Goal: Transaction & Acquisition: Purchase product/service

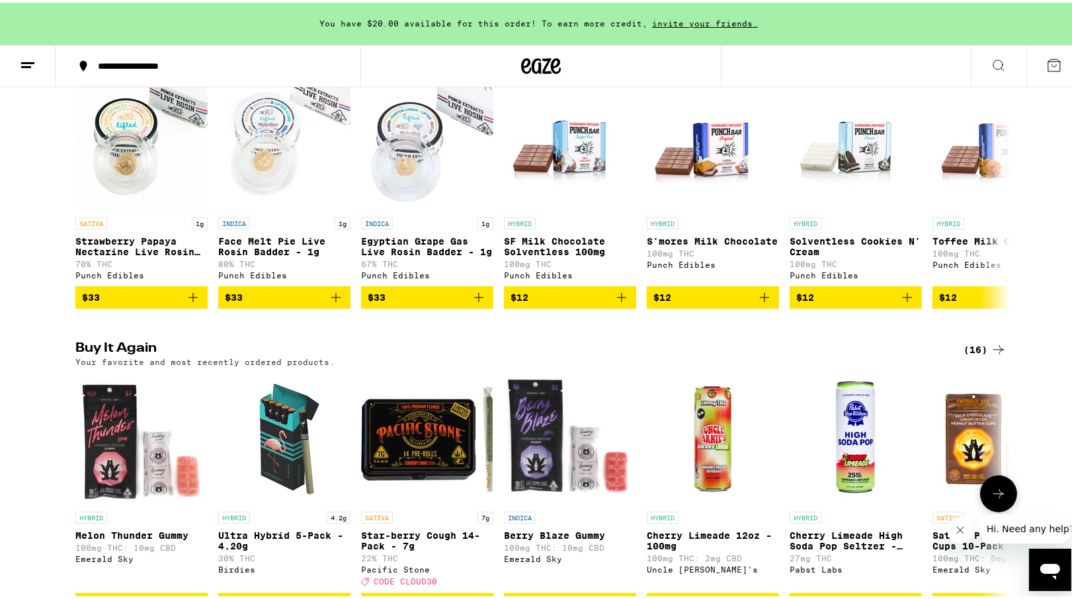
scroll to position [926, 0]
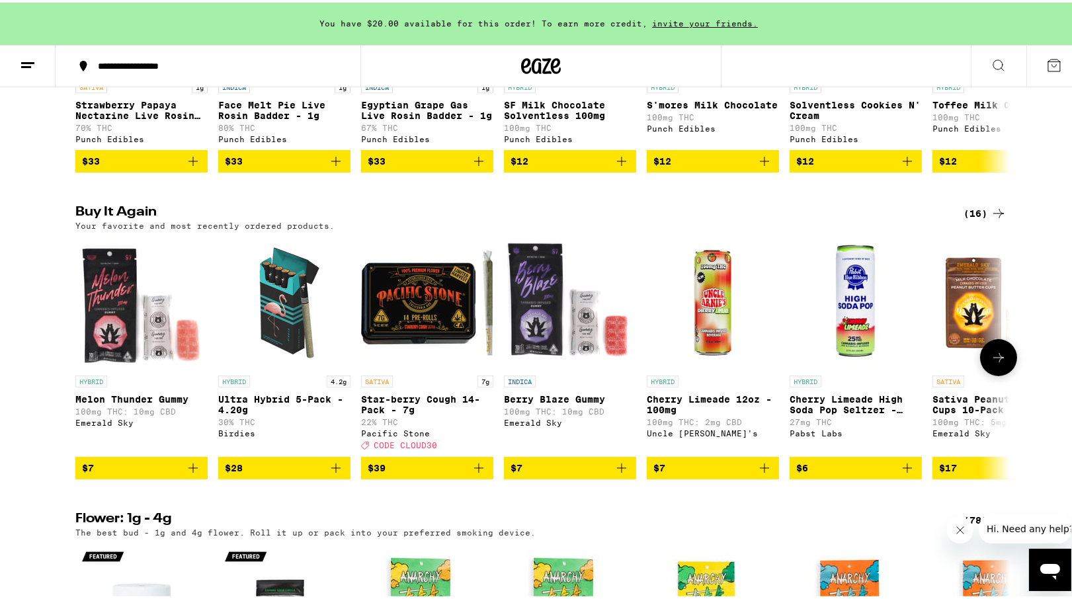
click at [191, 473] on icon "Add to bag" at bounding box center [193, 466] width 16 height 16
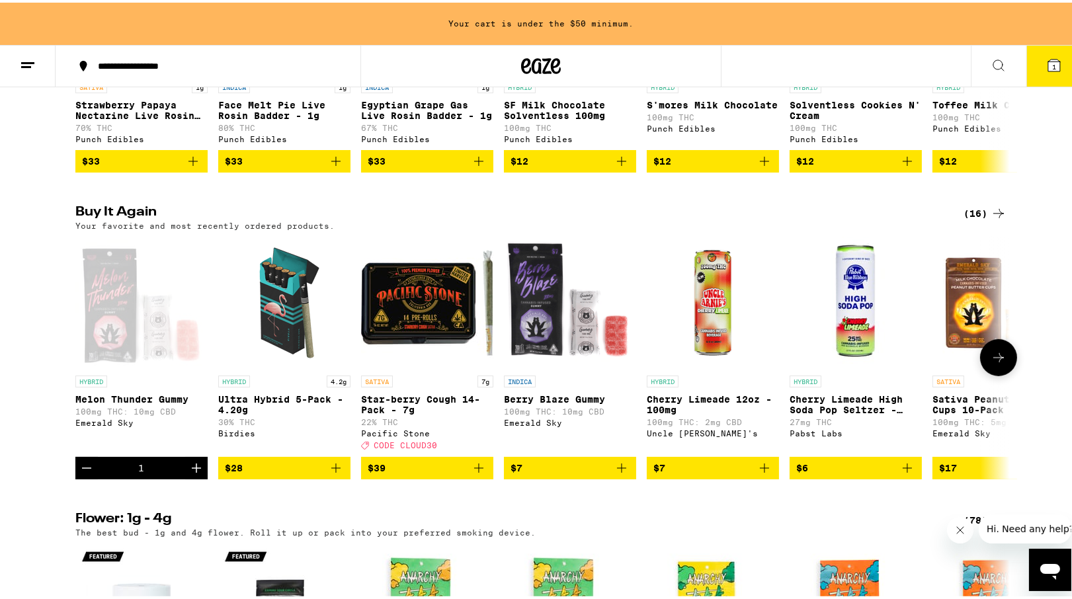
click at [192, 470] on icon "Increment" at bounding box center [196, 465] width 9 height 9
click at [620, 473] on icon "Add to bag" at bounding box center [622, 466] width 16 height 16
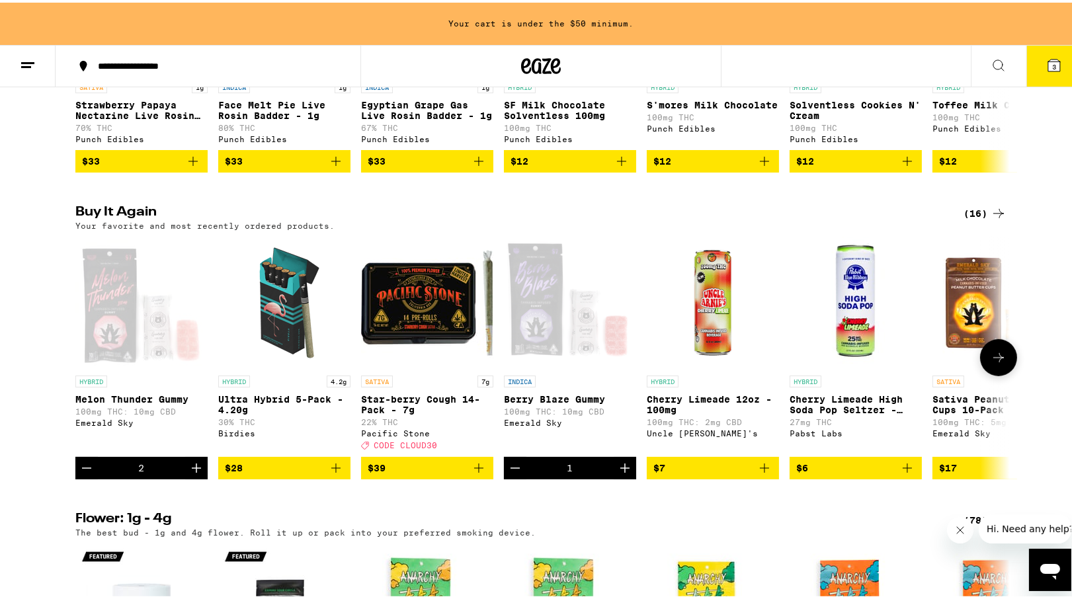
click at [620, 470] on icon "Increment" at bounding box center [624, 465] width 9 height 9
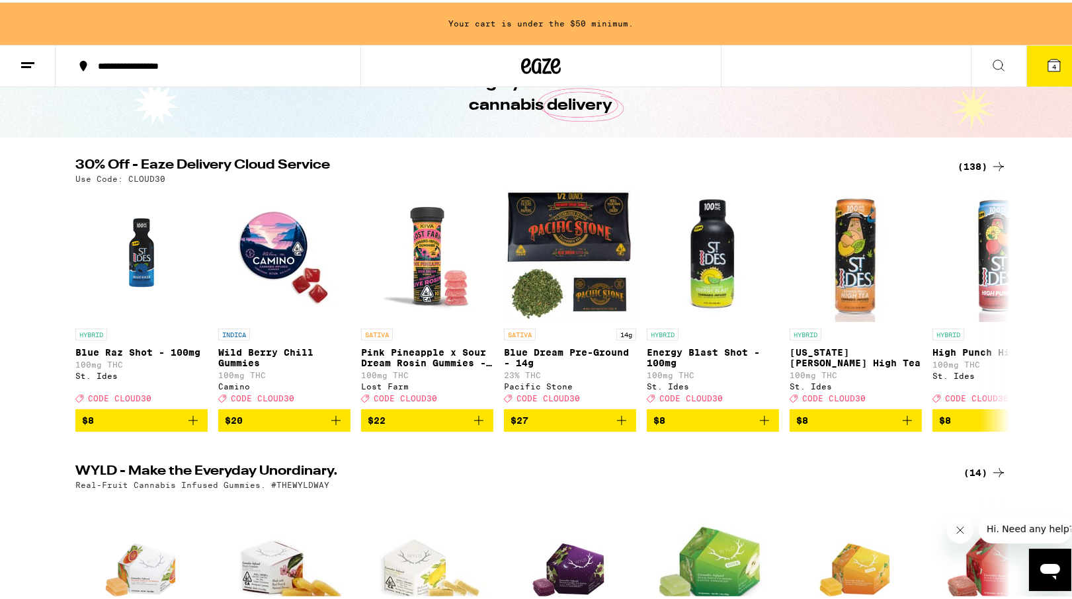
scroll to position [66, 0]
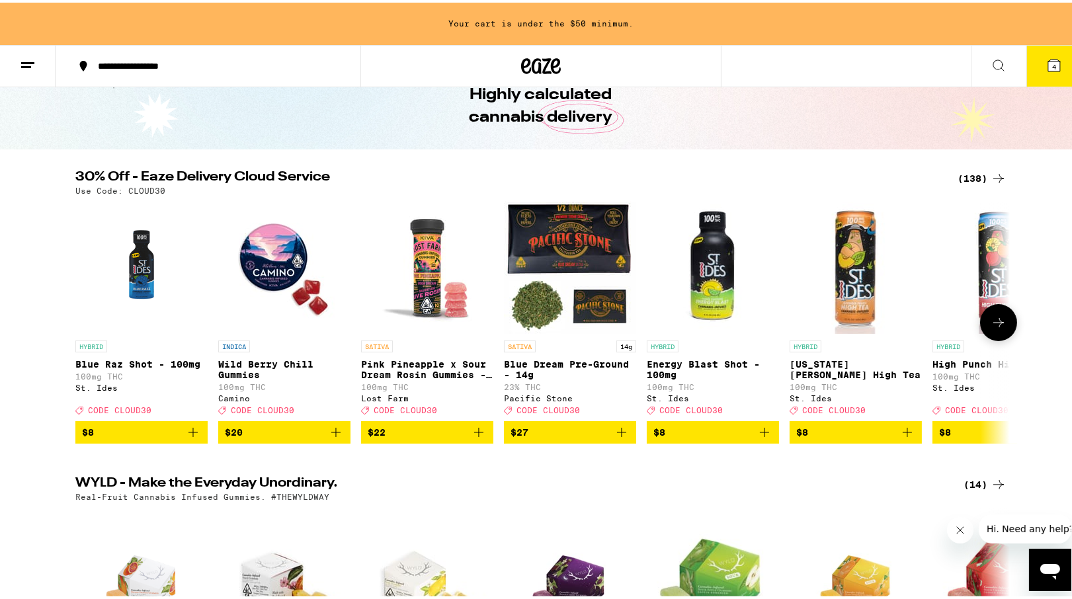
click at [572, 230] on img "Open page for Blue Dream Pre-Ground - 14g from Pacific Stone" at bounding box center [570, 265] width 132 height 132
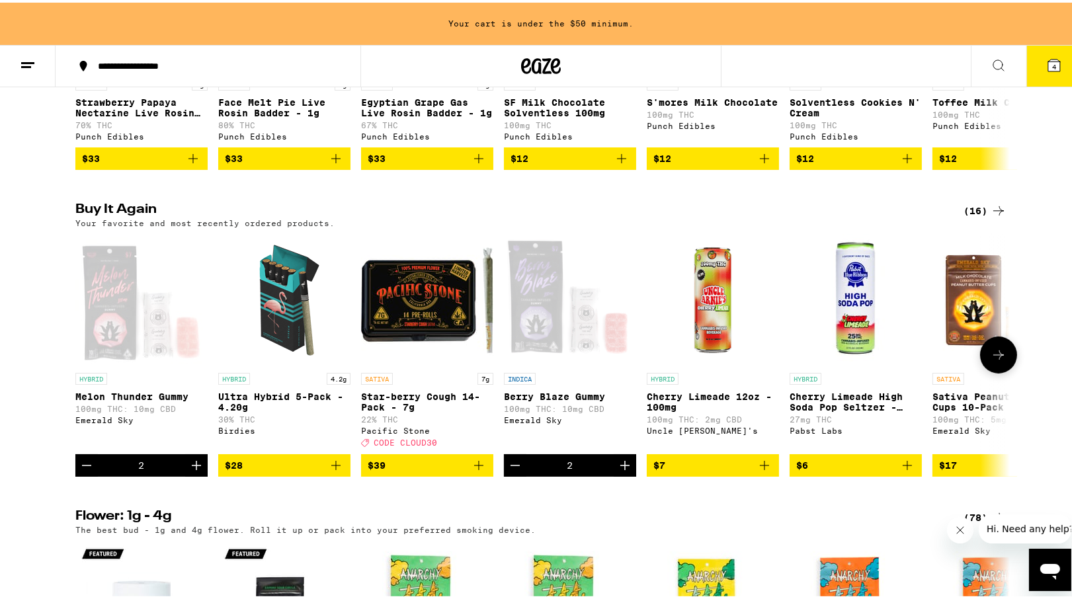
scroll to position [926, 0]
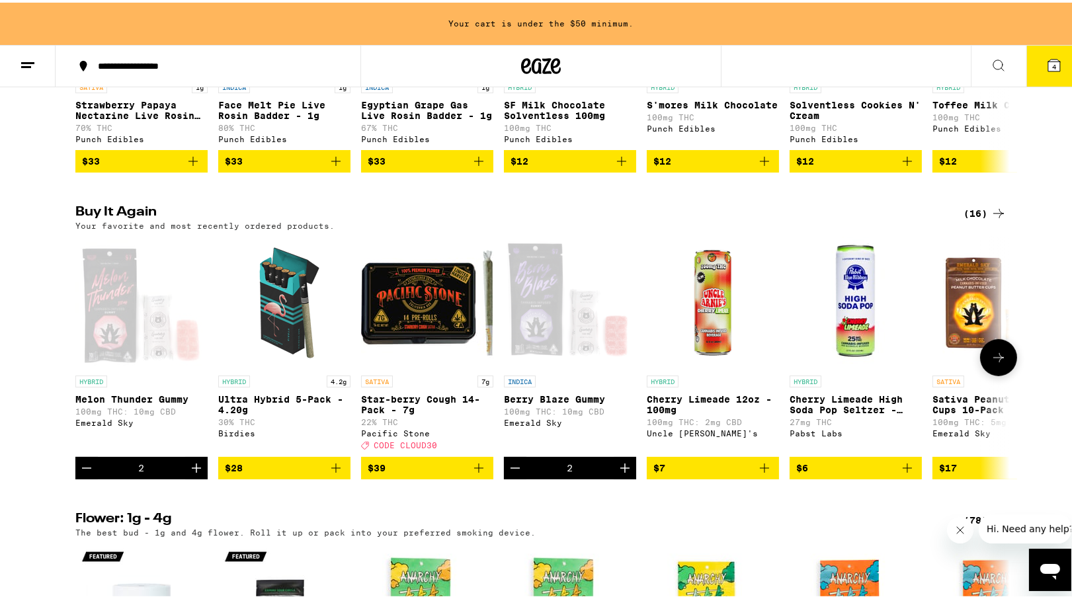
click at [993, 363] on icon at bounding box center [998, 355] width 16 height 16
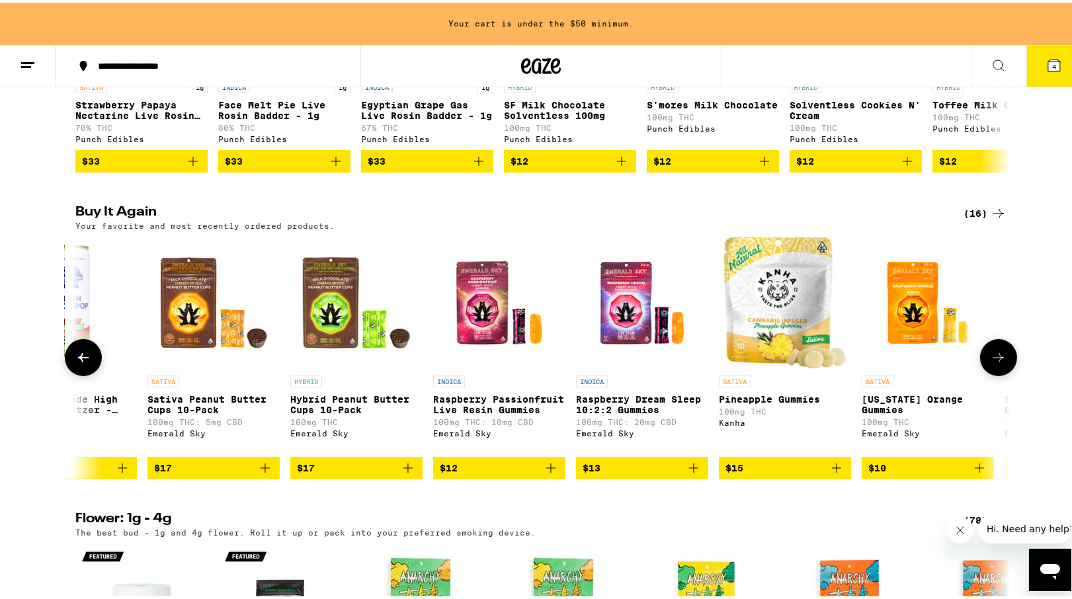
scroll to position [0, 787]
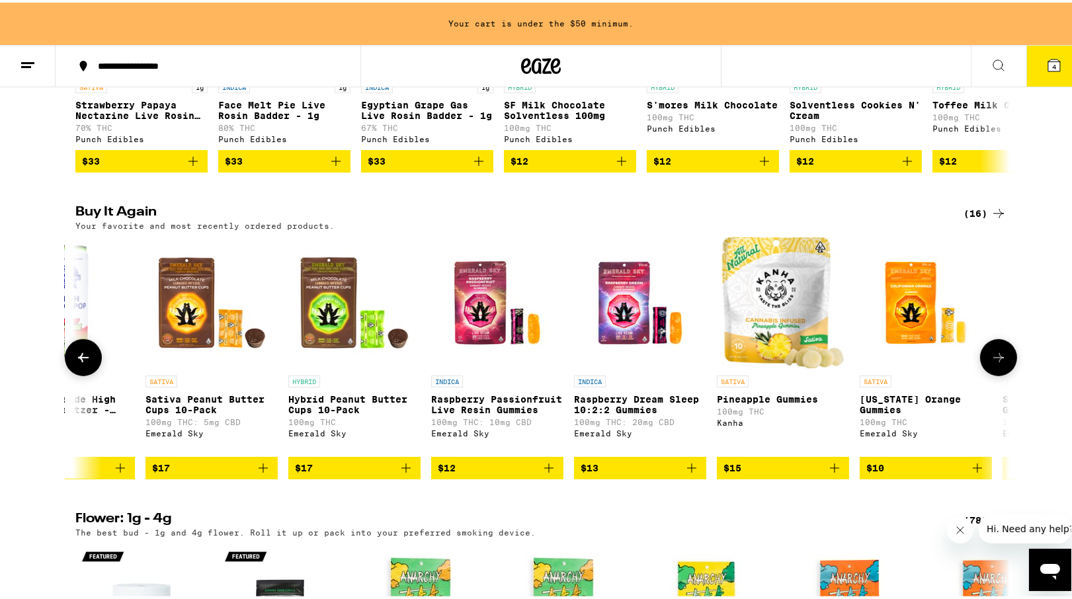
click at [255, 473] on icon "Add to bag" at bounding box center [263, 466] width 16 height 16
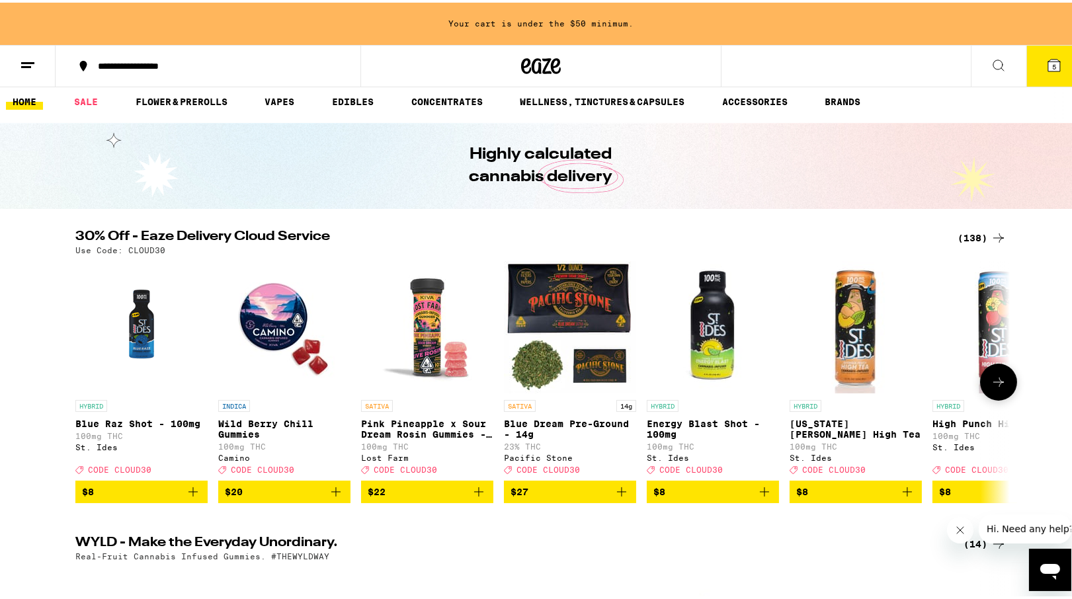
scroll to position [0, 0]
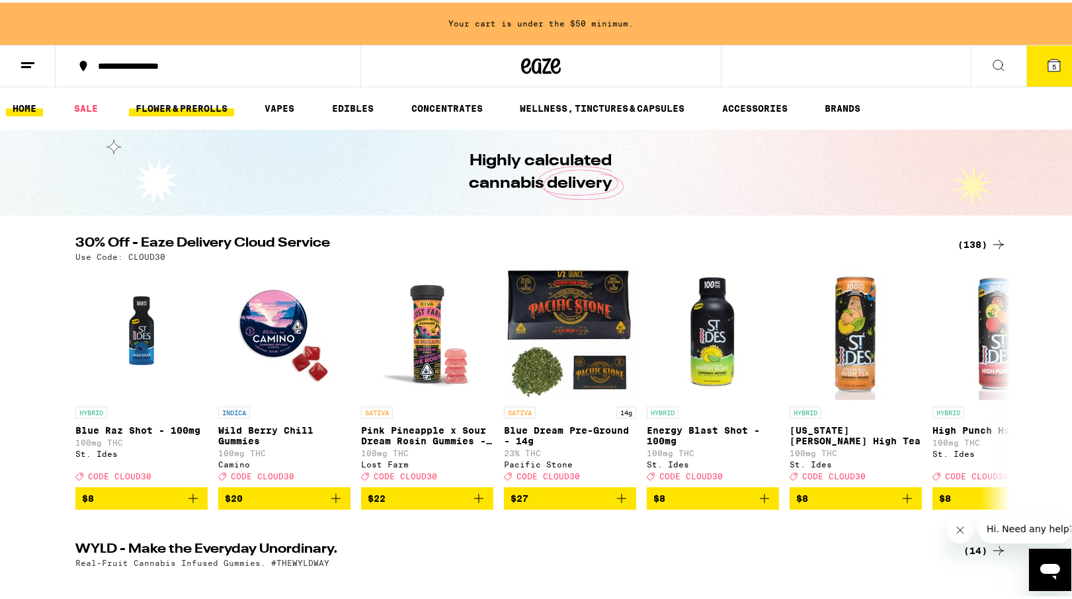
click at [197, 107] on link "FLOWER & PREROLLS" at bounding box center [181, 106] width 105 height 16
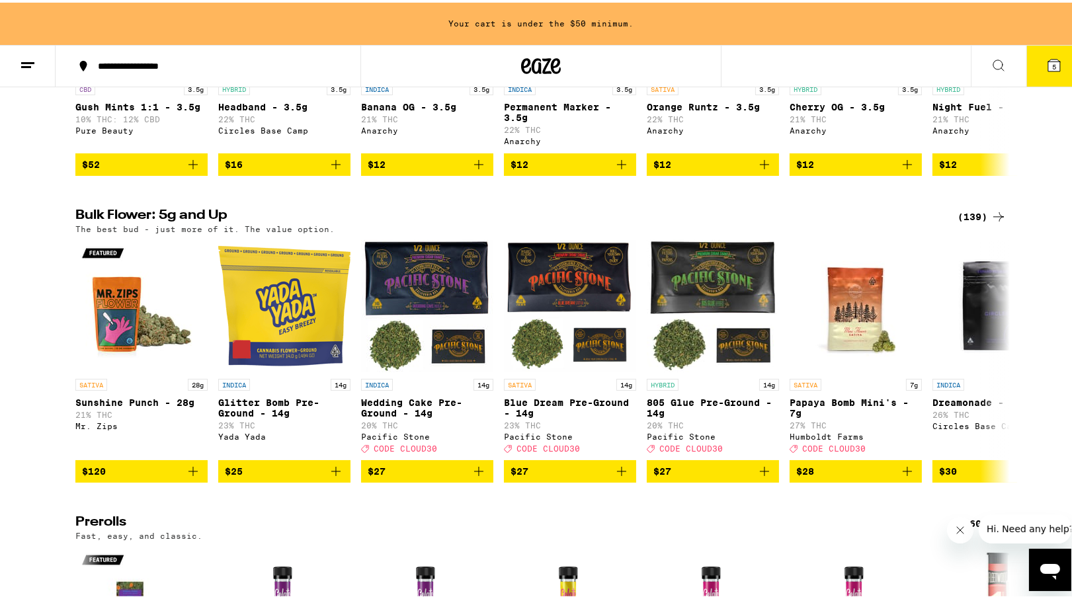
scroll to position [331, 0]
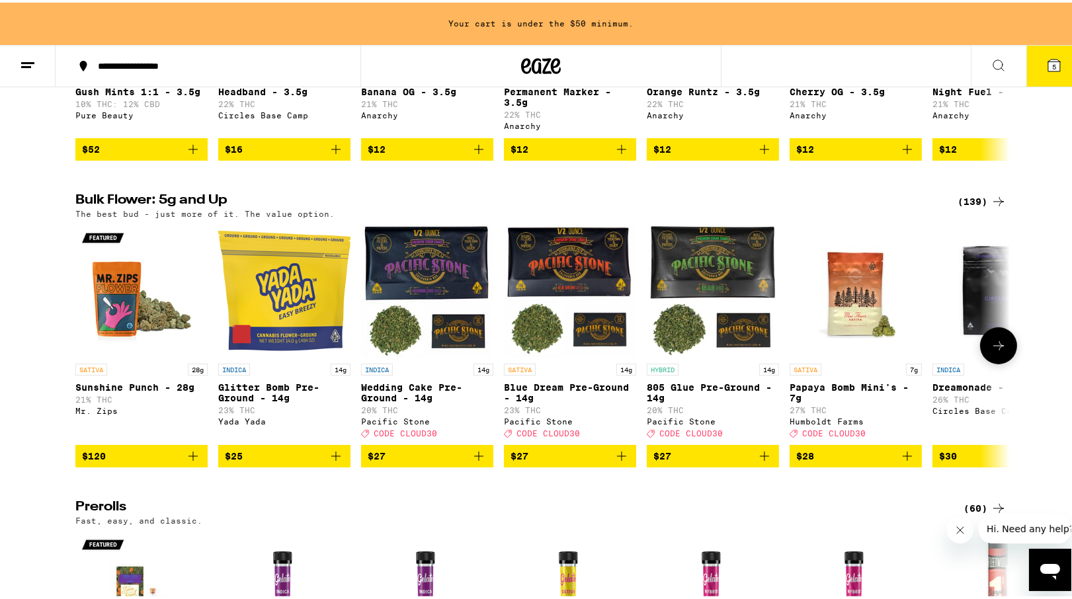
click at [995, 351] on icon at bounding box center [998, 343] width 16 height 16
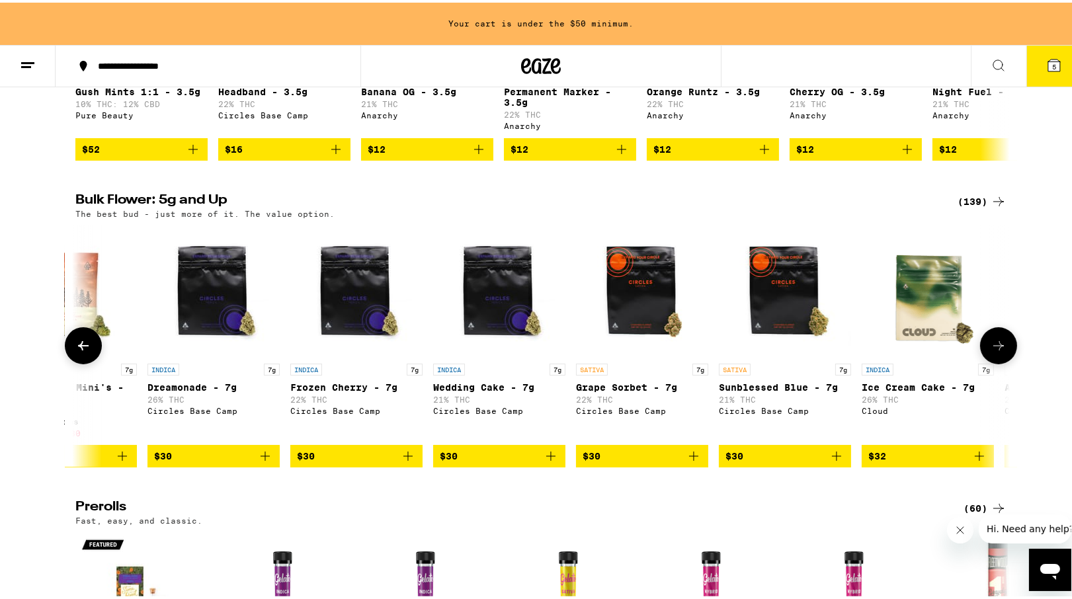
scroll to position [0, 787]
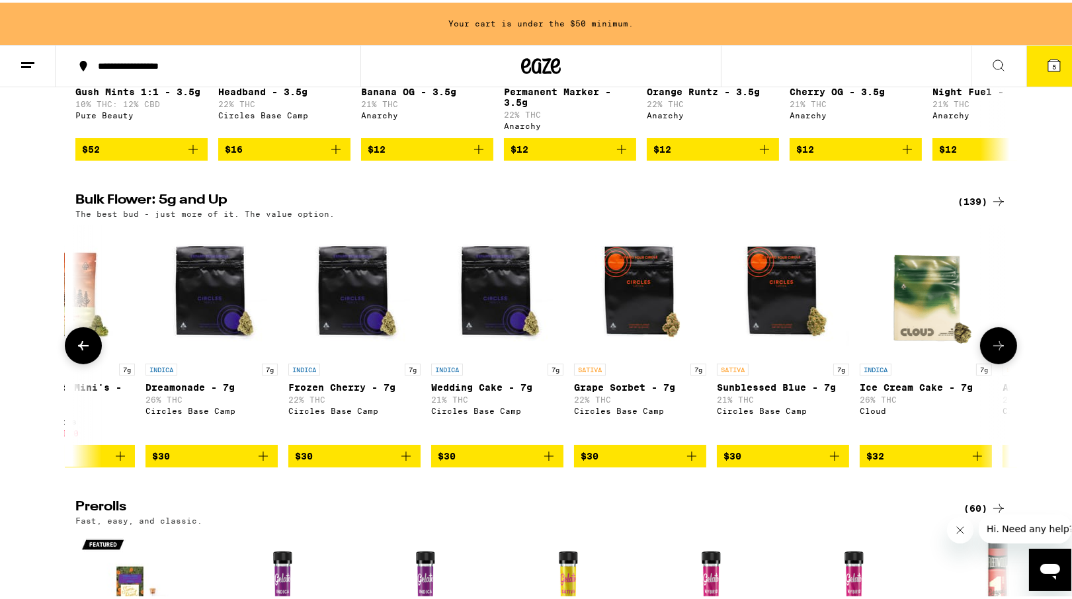
click at [85, 351] on icon at bounding box center [83, 343] width 16 height 16
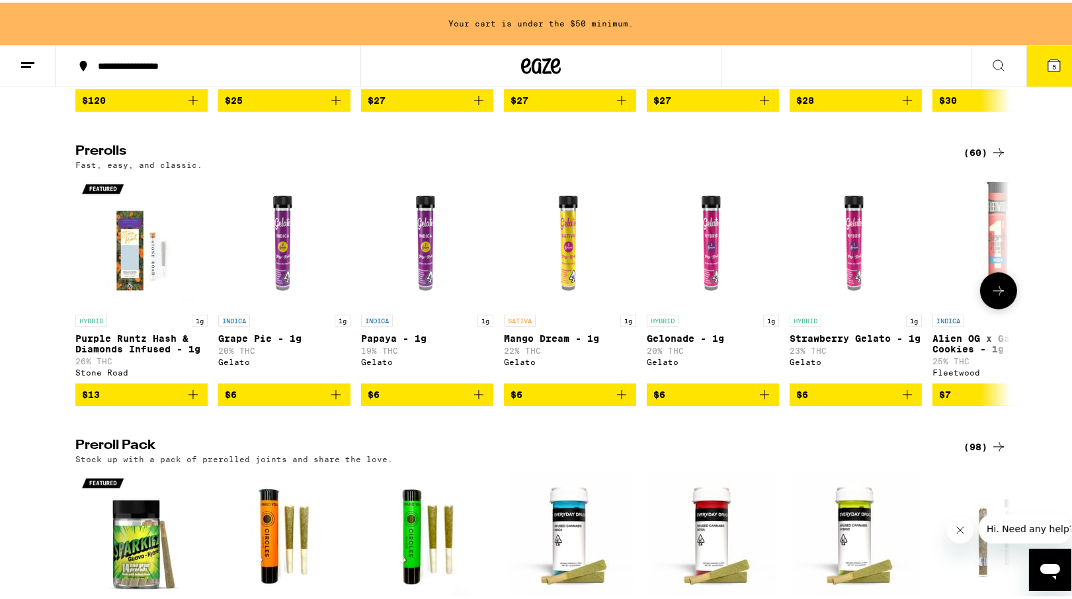
scroll to position [554, 0]
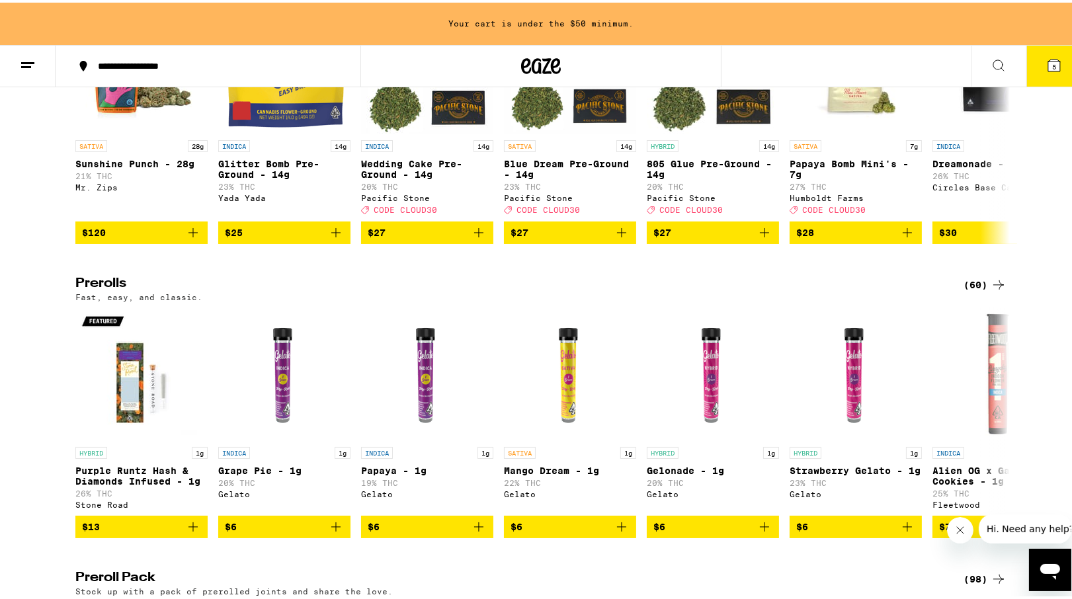
click at [998, 287] on icon at bounding box center [998, 282] width 11 height 9
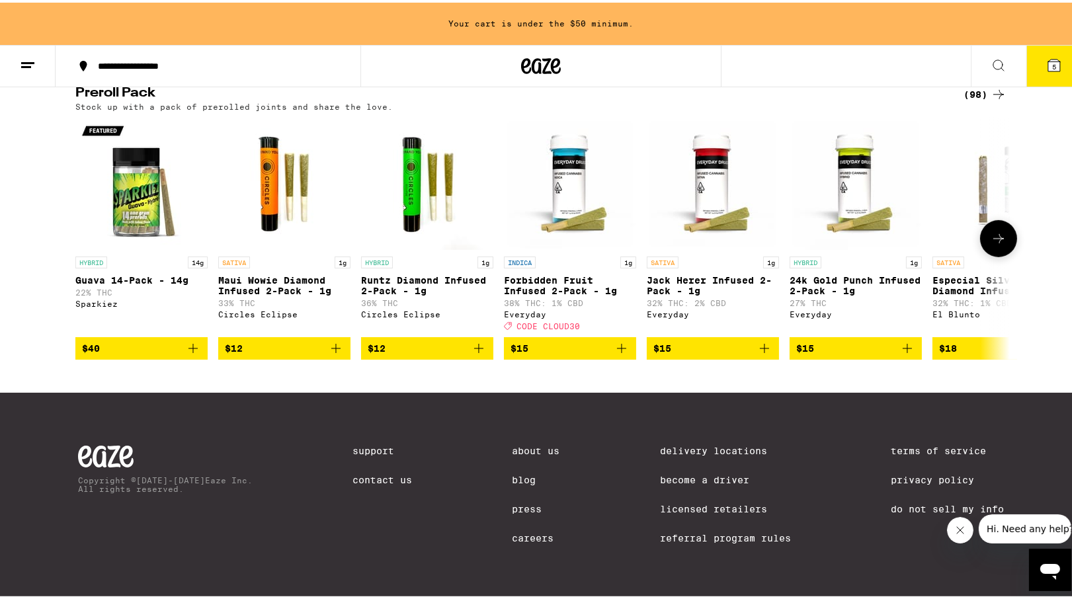
scroll to position [1058, 0]
click at [994, 244] on icon at bounding box center [998, 236] width 16 height 16
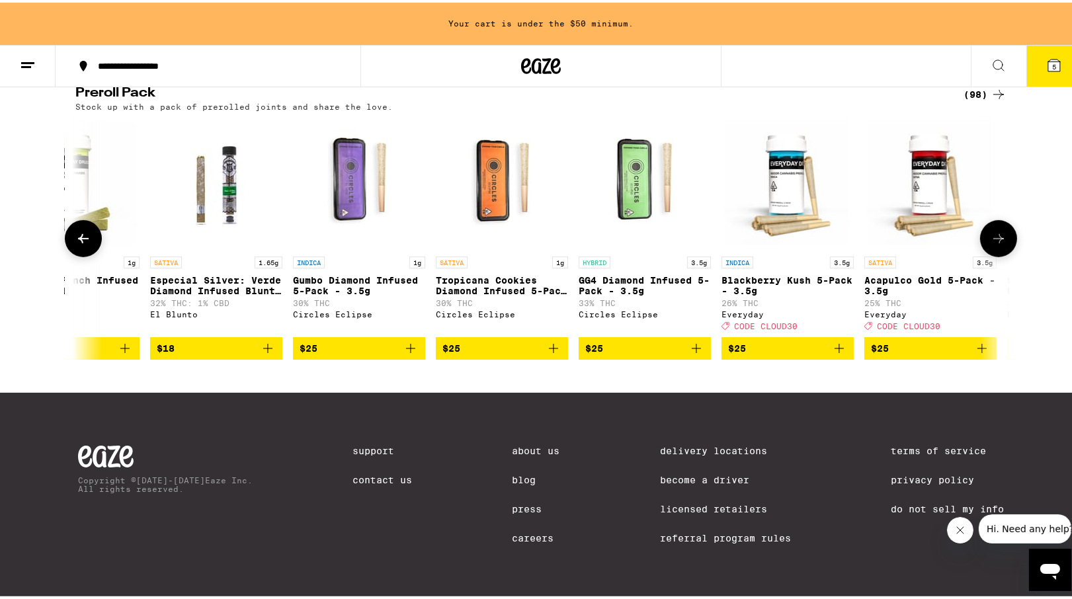
scroll to position [0, 787]
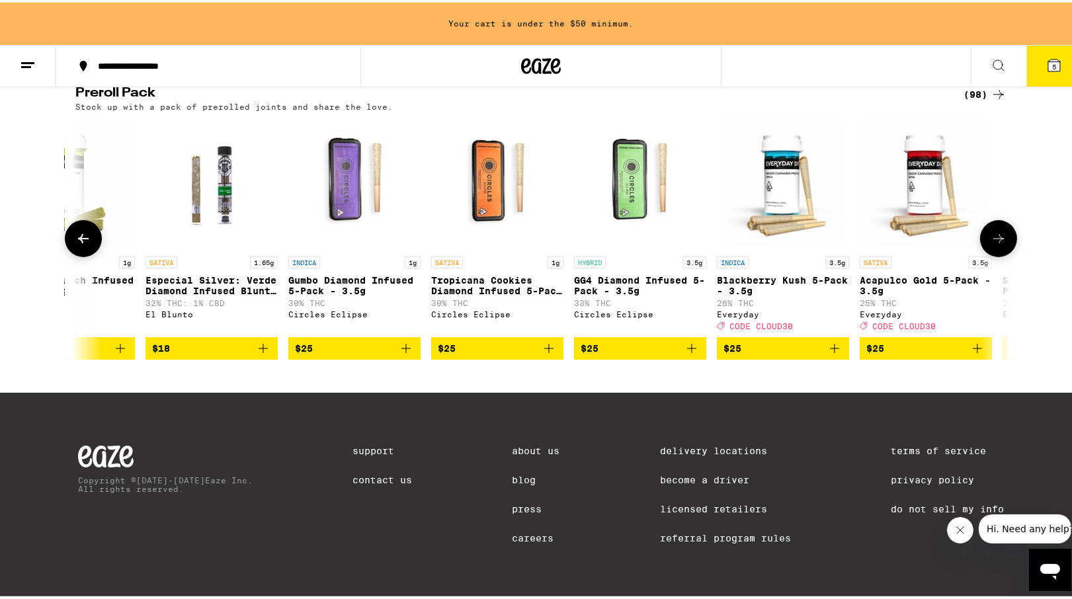
click at [994, 244] on icon at bounding box center [998, 236] width 16 height 16
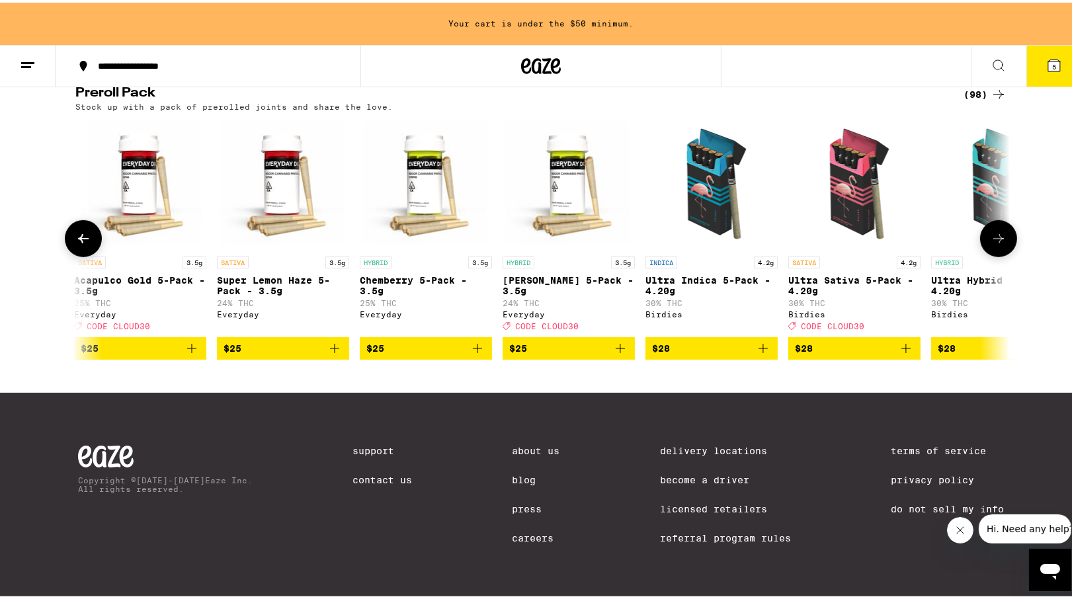
scroll to position [0, 1574]
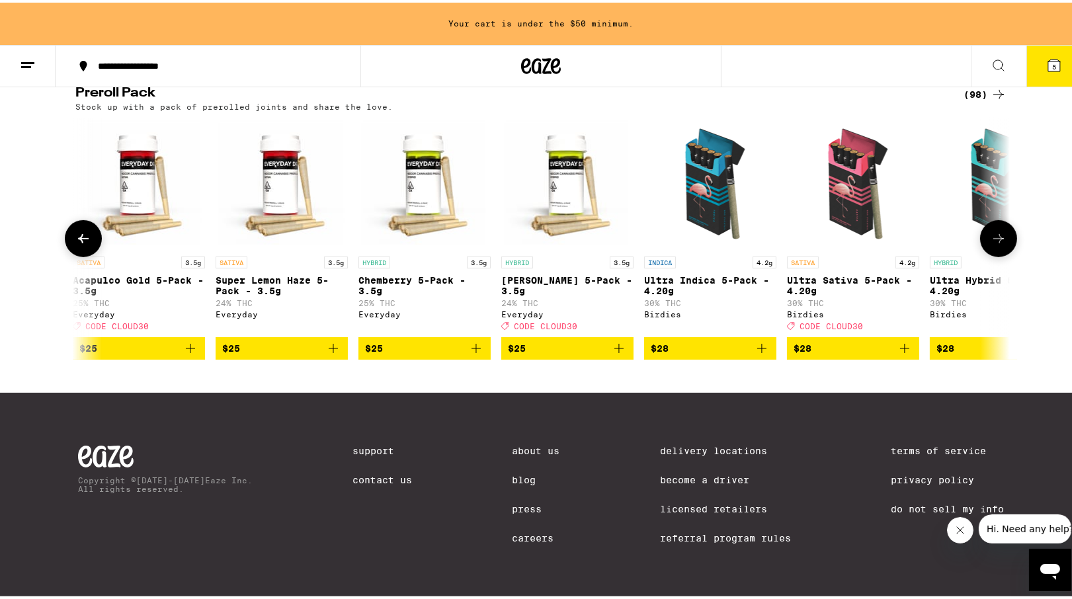
click at [994, 244] on icon at bounding box center [998, 236] width 16 height 16
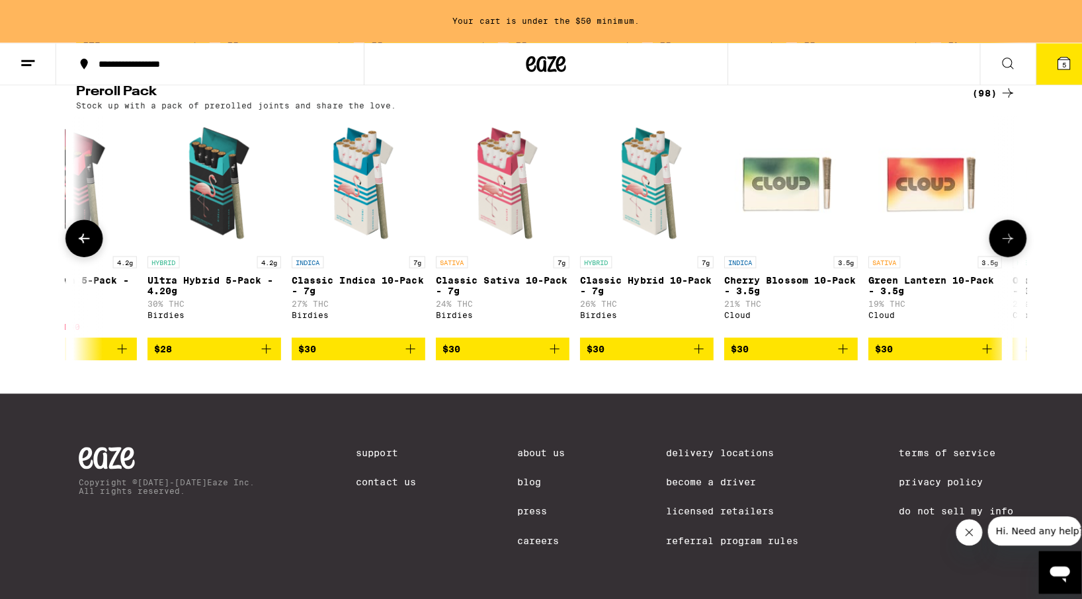
scroll to position [0, 2361]
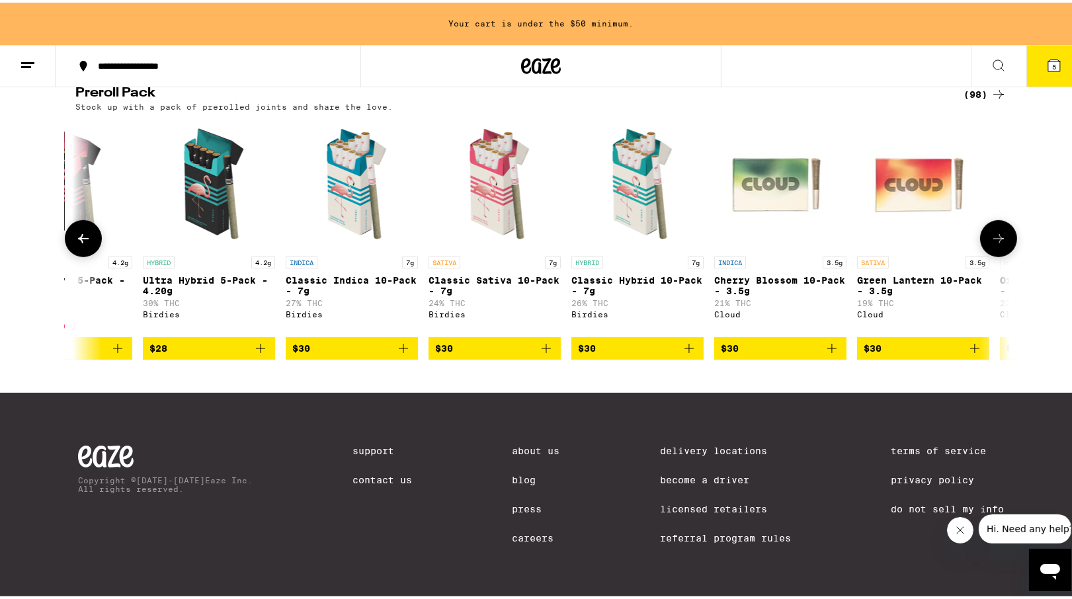
click at [547, 354] on icon "Add to bag" at bounding box center [546, 346] width 16 height 16
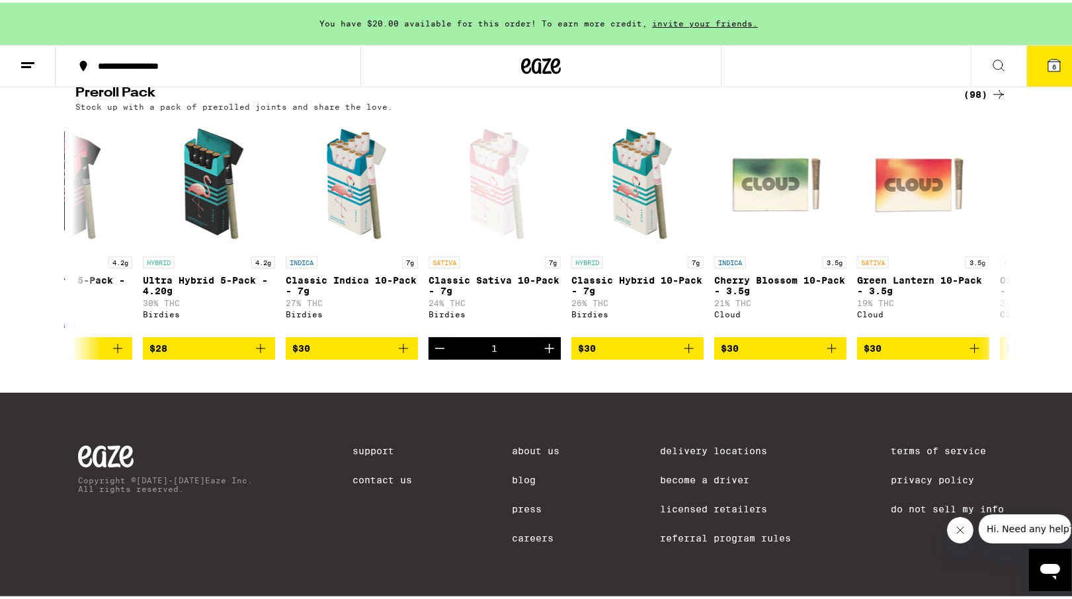
click at [1048, 63] on icon at bounding box center [1054, 63] width 12 height 12
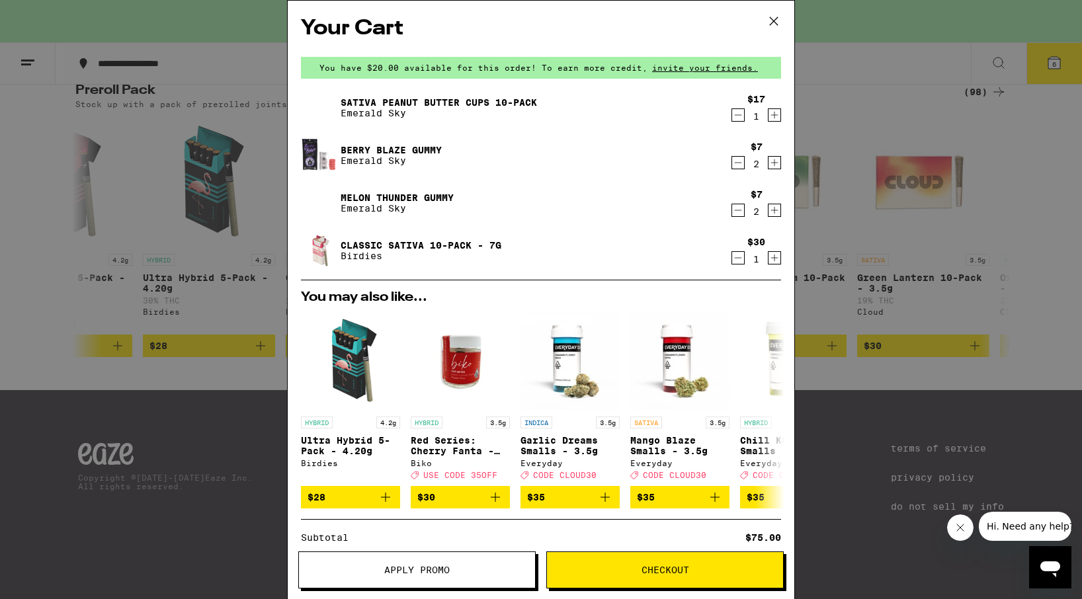
click at [775, 20] on icon at bounding box center [774, 21] width 20 height 20
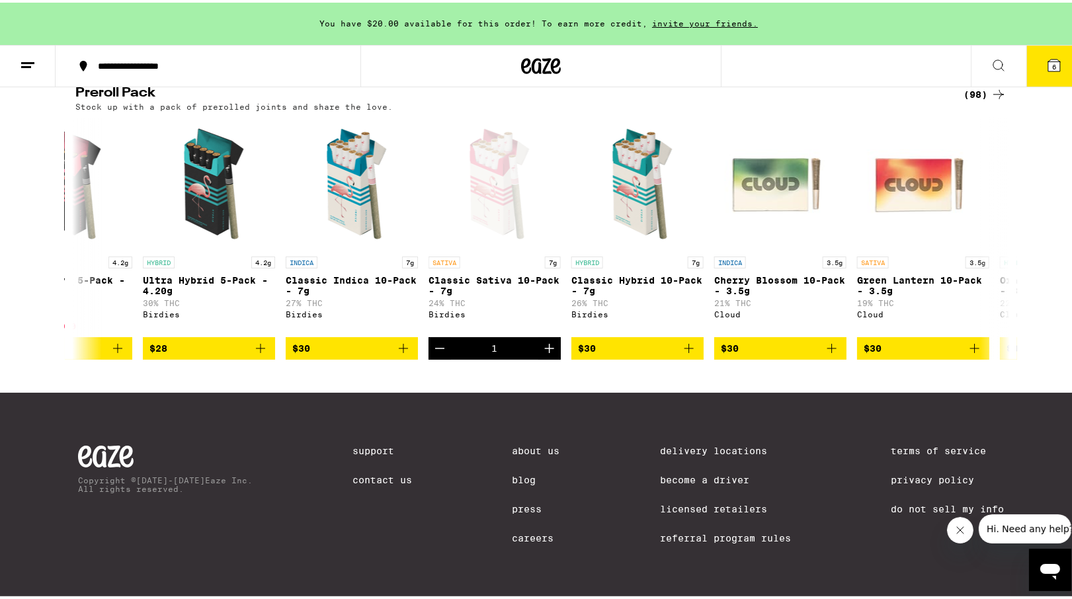
scroll to position [1058, 0]
click at [86, 244] on icon at bounding box center [83, 236] width 16 height 16
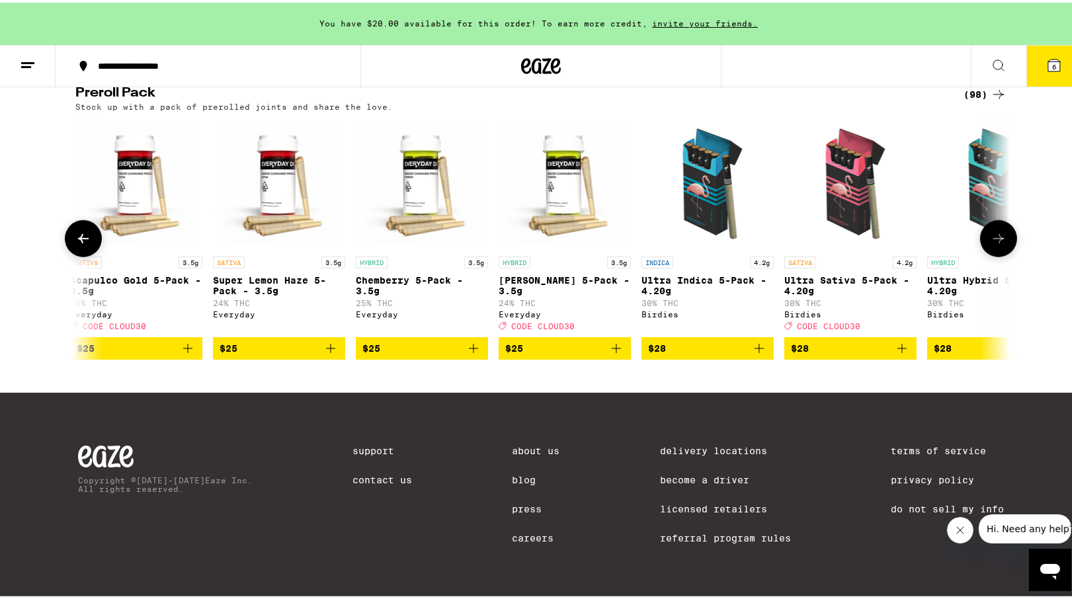
scroll to position [0, 1574]
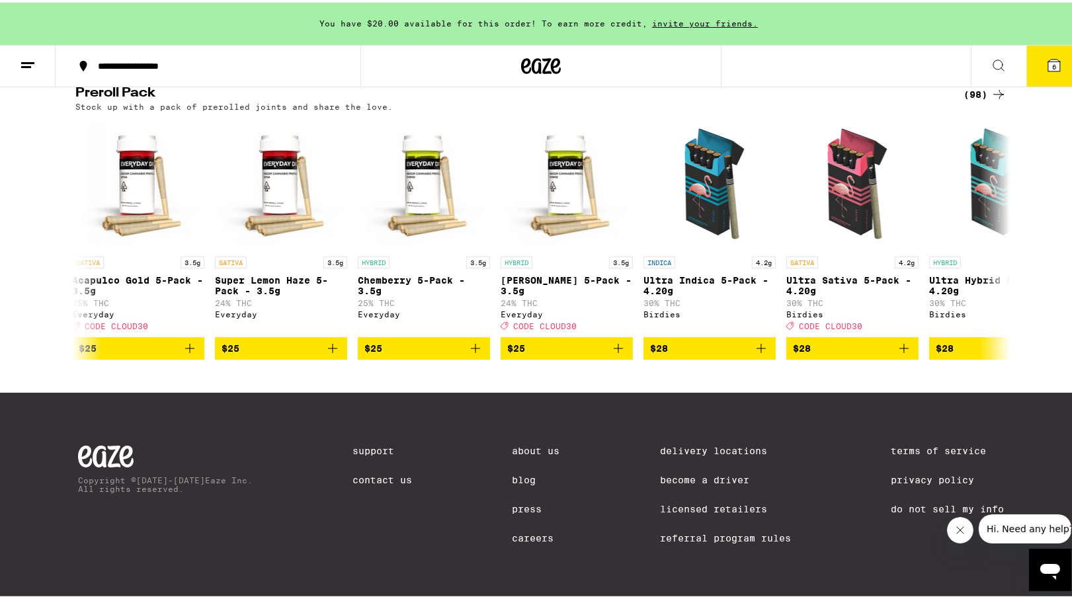
click at [997, 100] on icon at bounding box center [998, 92] width 16 height 16
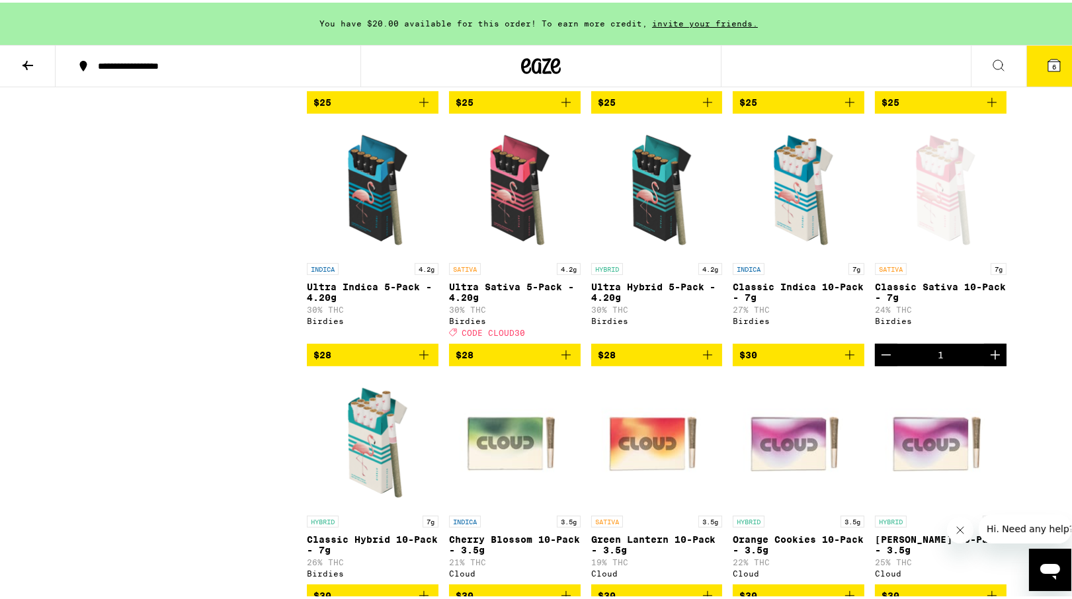
scroll to position [860, 0]
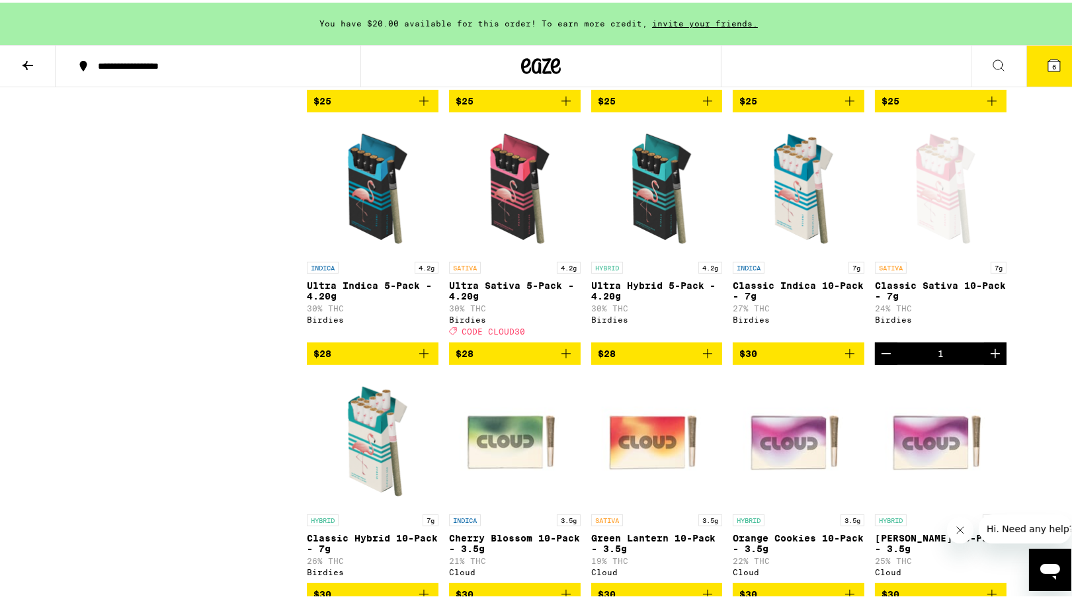
click at [26, 64] on icon at bounding box center [27, 62] width 11 height 9
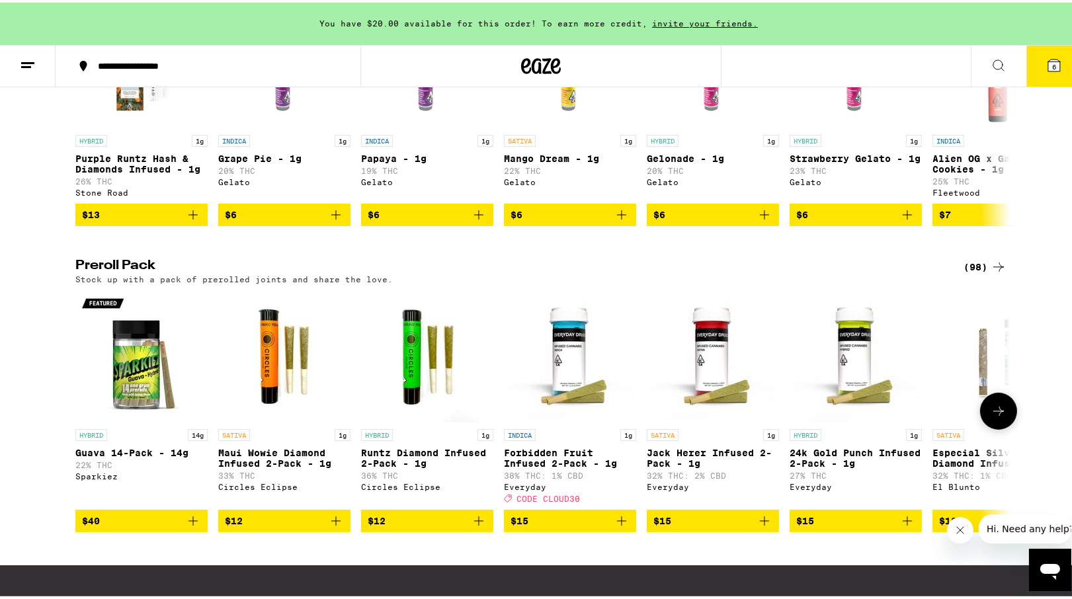
scroll to position [885, 0]
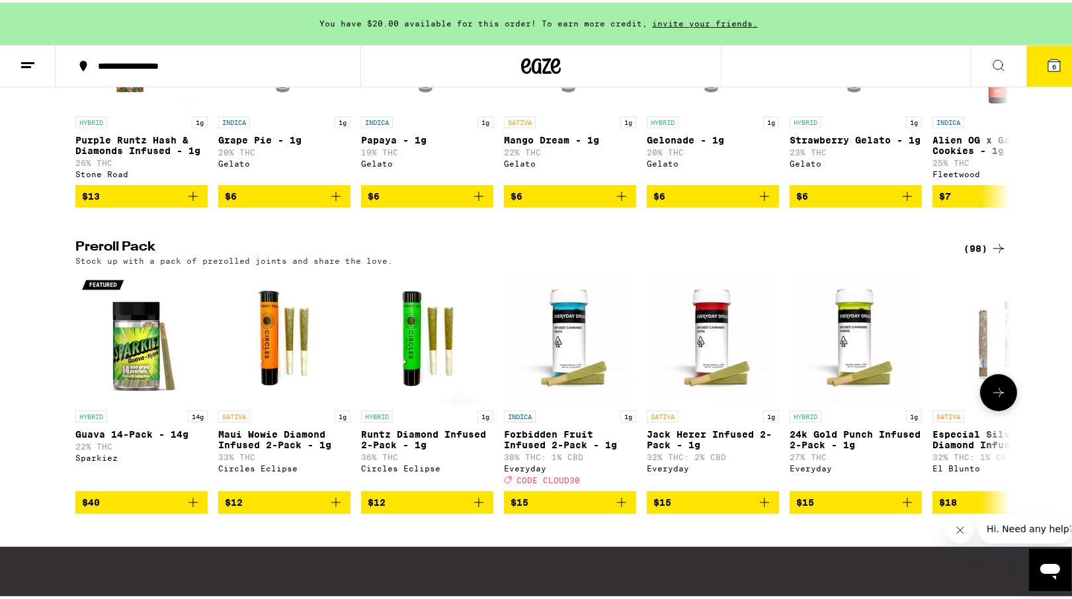
click at [992, 398] on icon at bounding box center [998, 390] width 16 height 16
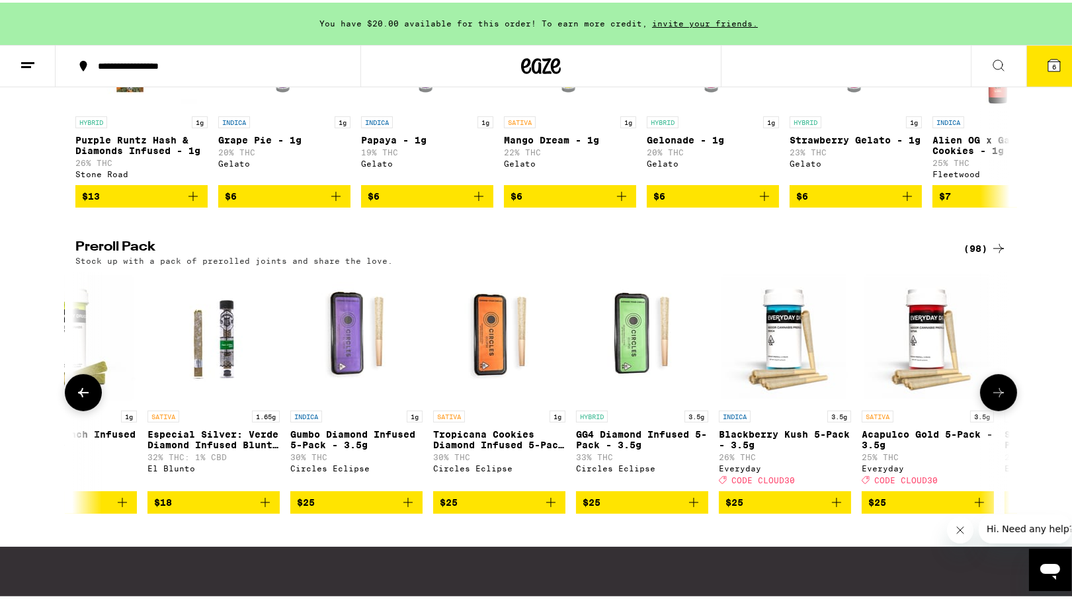
scroll to position [0, 787]
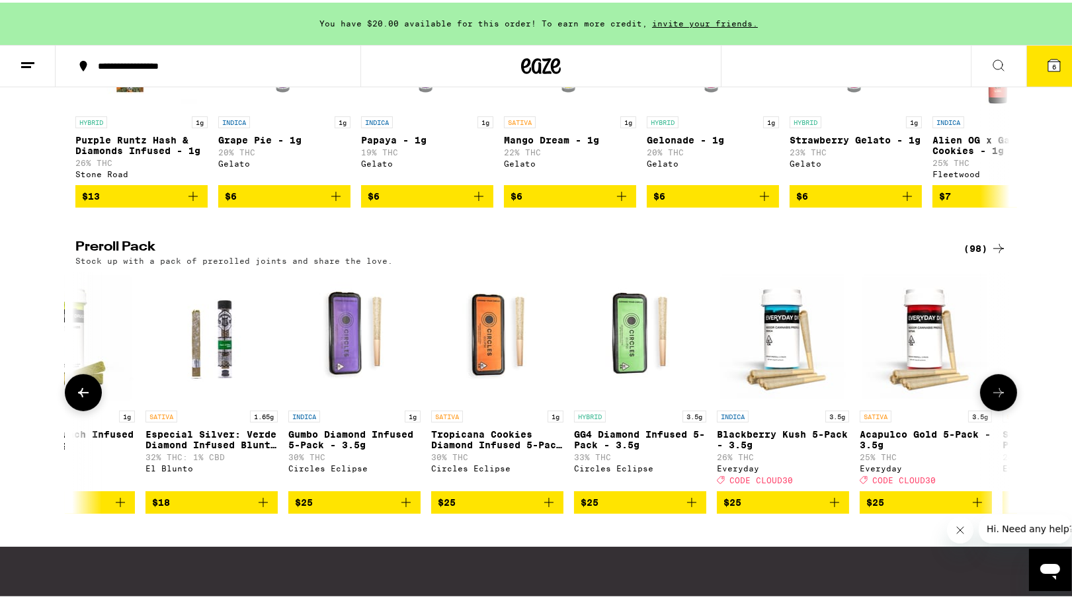
click at [992, 398] on icon at bounding box center [998, 390] width 16 height 16
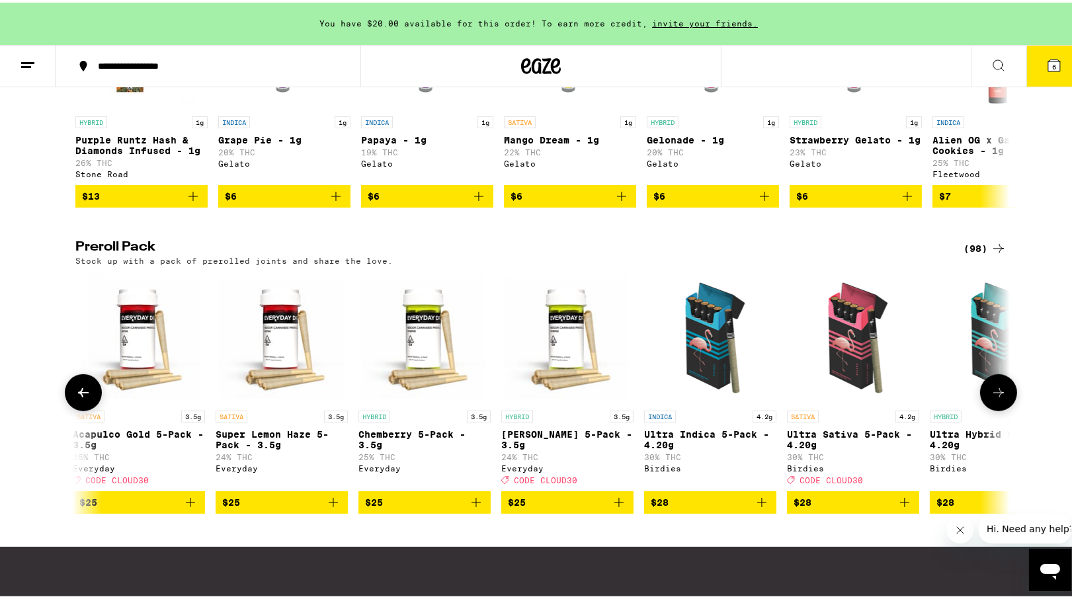
click at [992, 398] on icon at bounding box center [998, 390] width 16 height 16
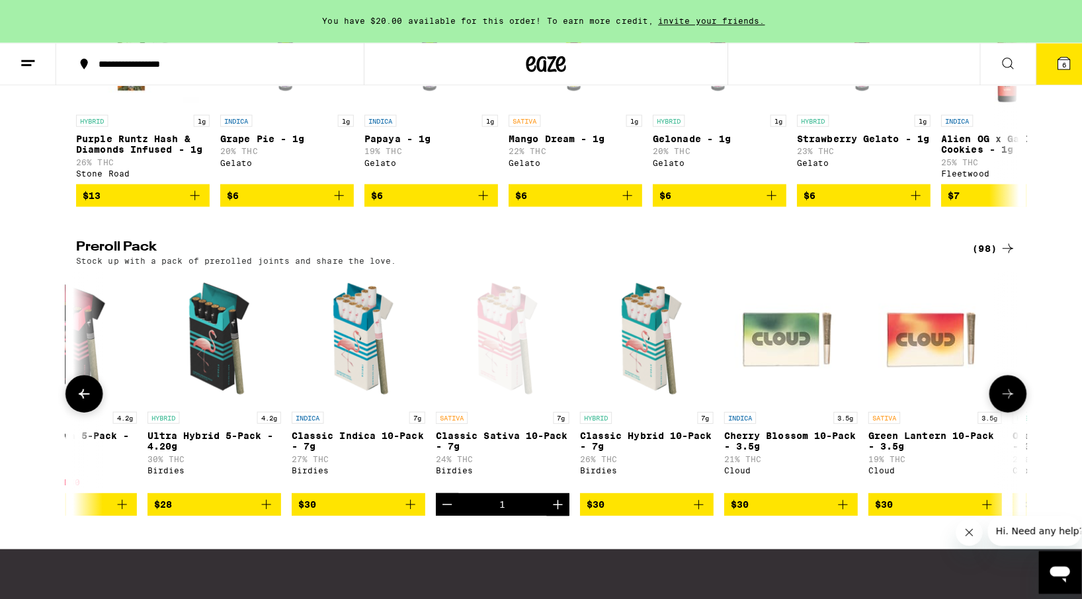
scroll to position [0, 2361]
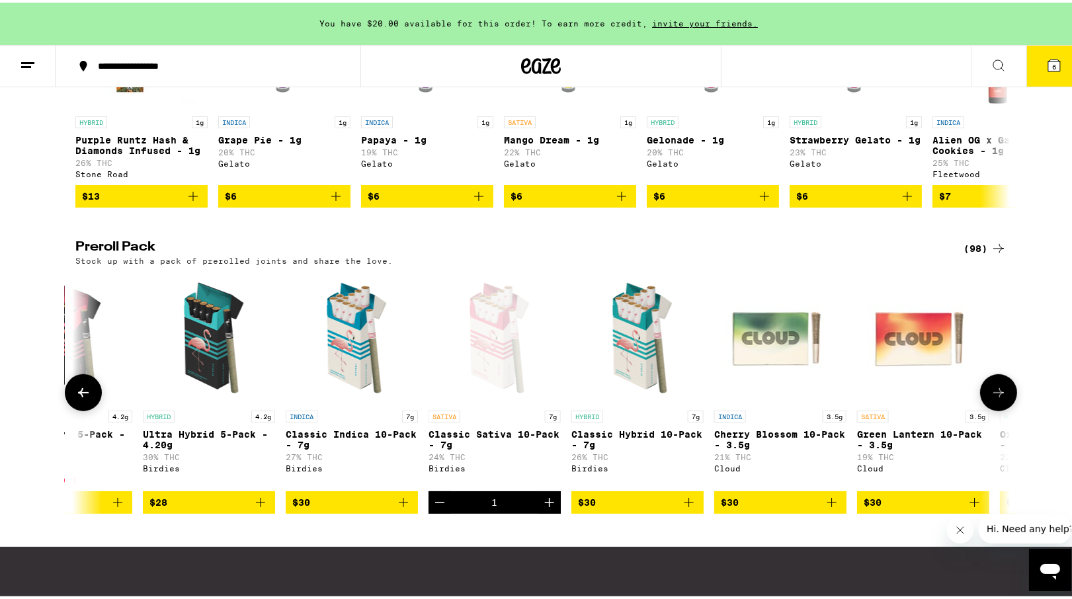
click at [401, 508] on icon "Add to bag" at bounding box center [403, 500] width 16 height 16
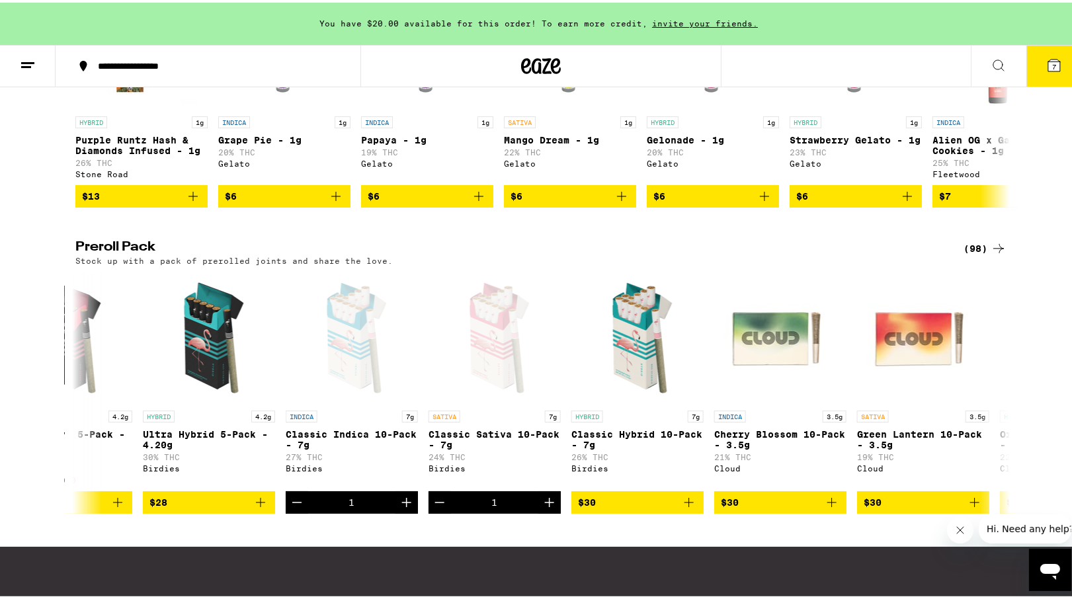
click at [1050, 63] on icon at bounding box center [1054, 63] width 12 height 12
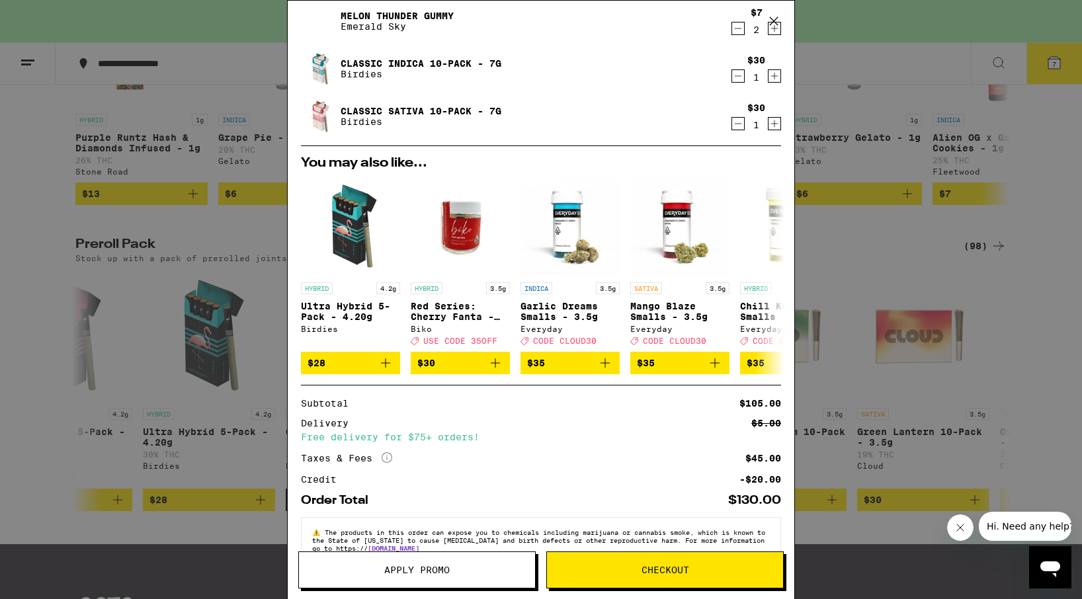
scroll to position [216, 0]
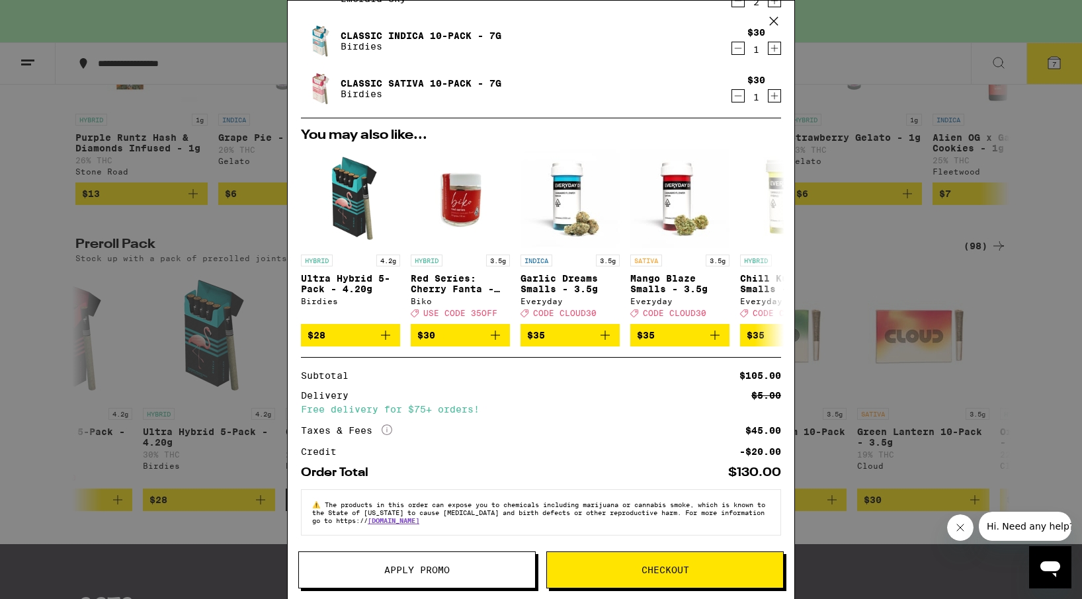
click at [698, 573] on span "Checkout" at bounding box center [665, 569] width 236 height 9
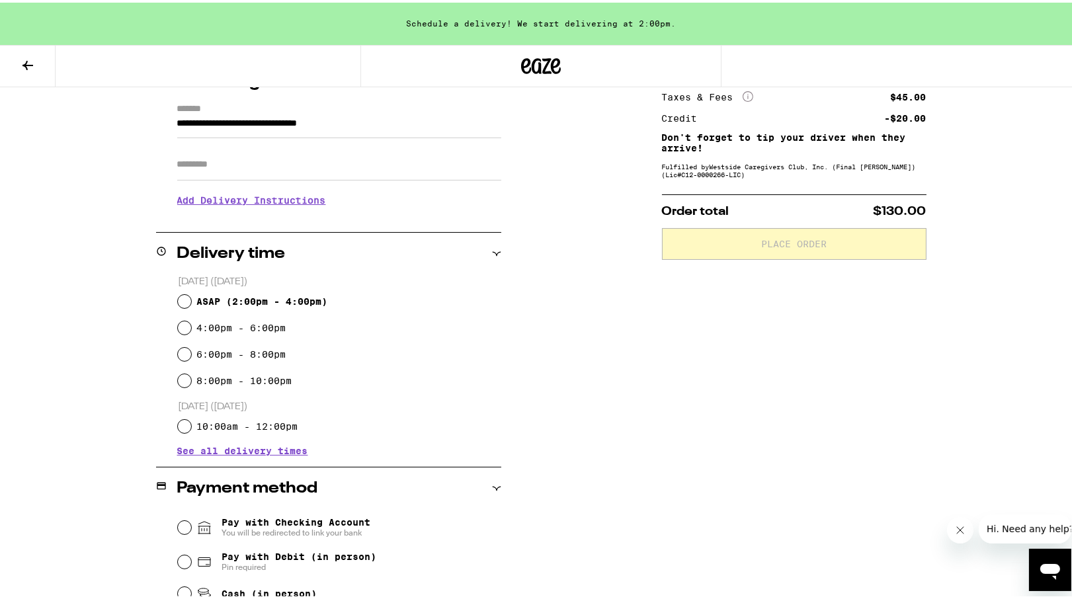
scroll to position [198, 0]
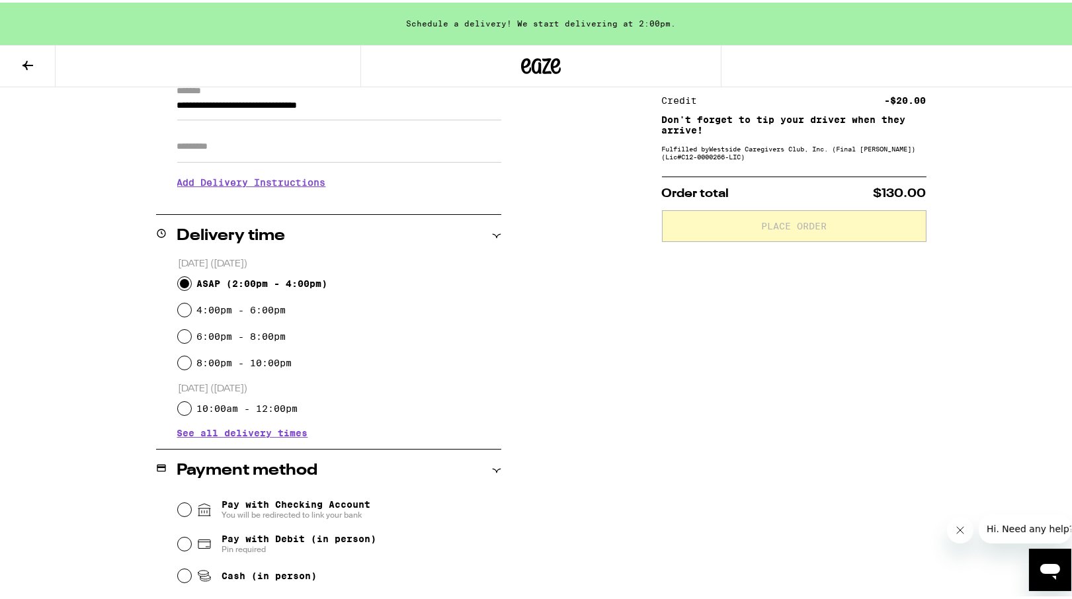
click at [179, 279] on input "ASAP ( 2:00pm - 4:00pm )" at bounding box center [184, 280] width 13 height 13
radio input "true"
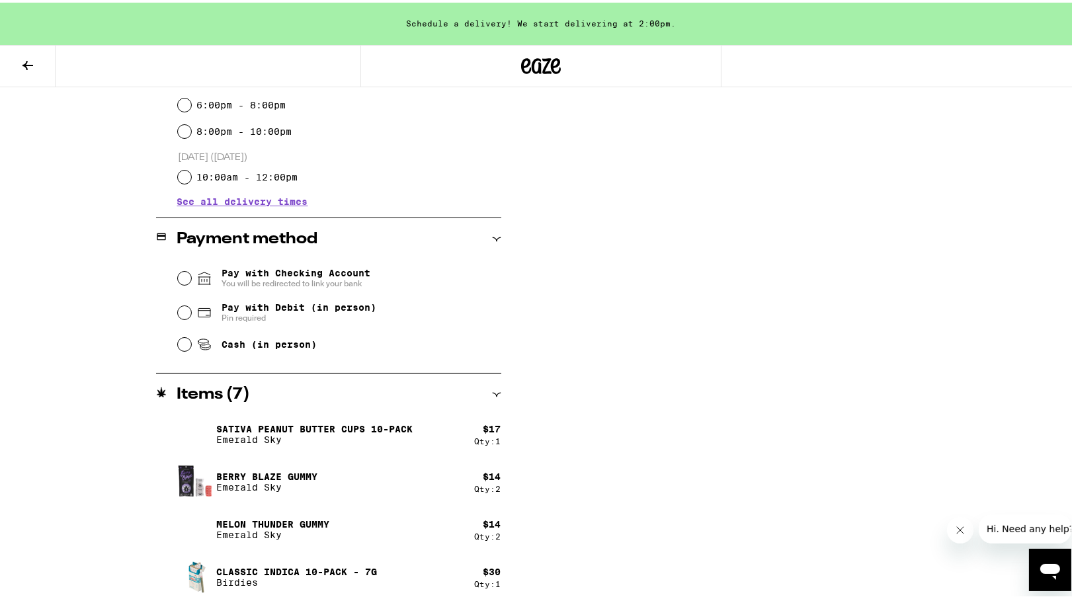
scroll to position [415, 0]
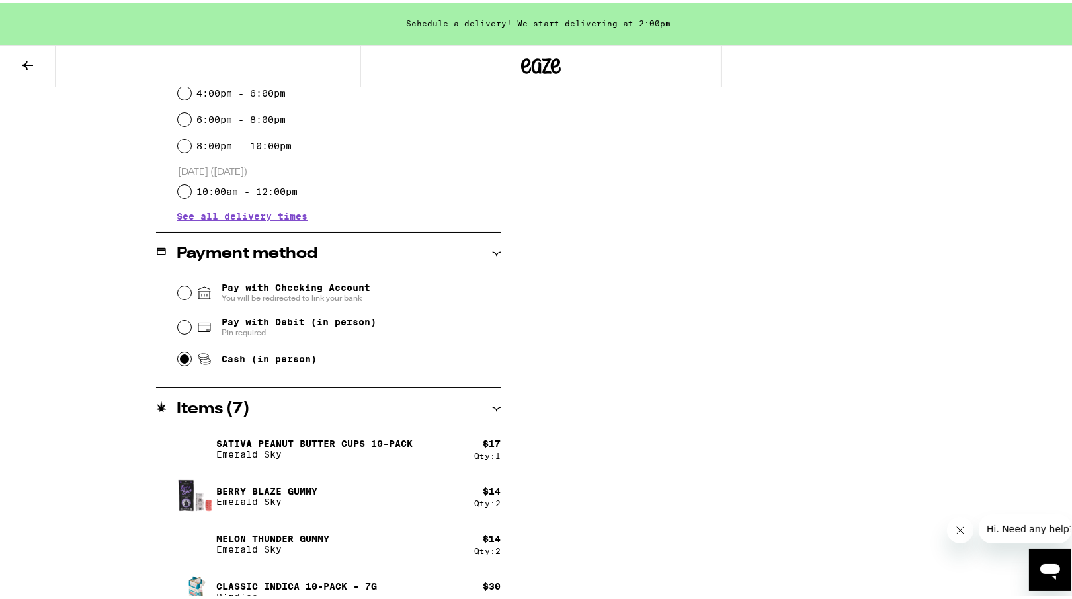
click at [179, 362] on input "Cash (in person)" at bounding box center [184, 356] width 13 height 13
radio input "true"
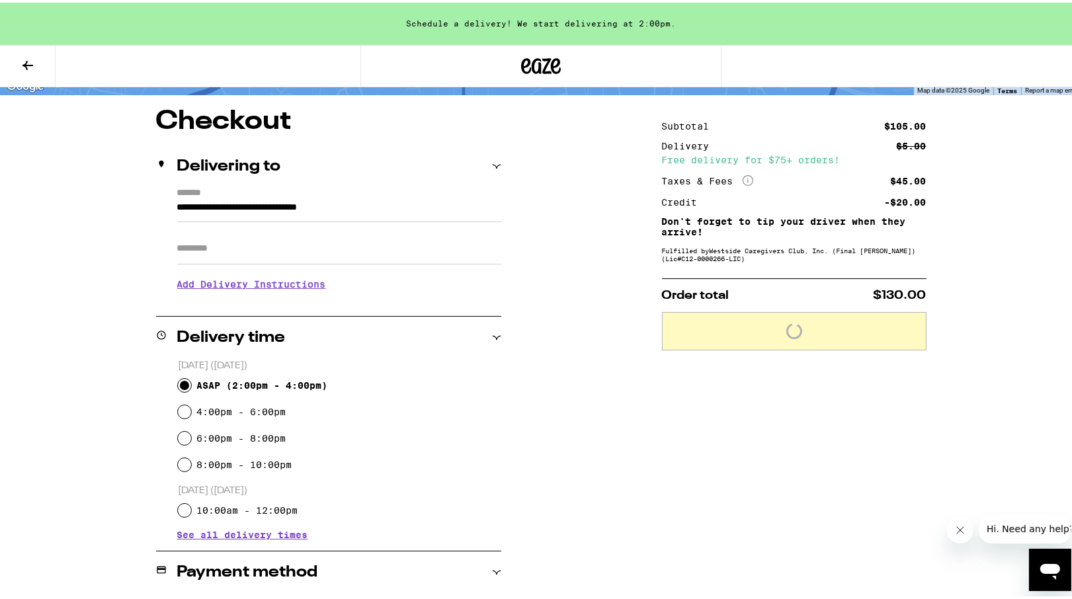
scroll to position [85, 0]
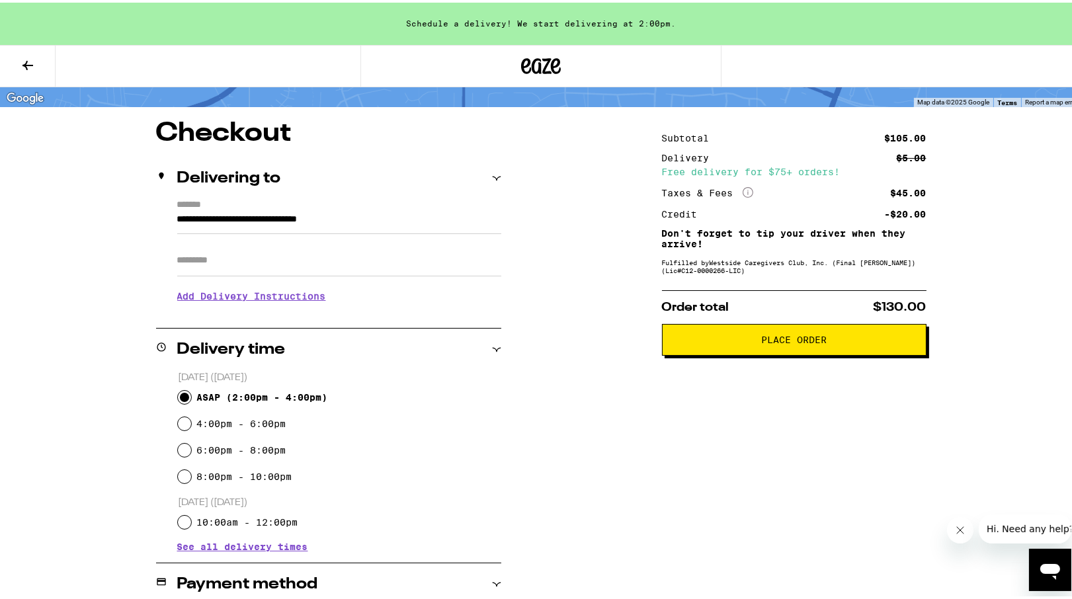
click at [852, 341] on span "Place Order" at bounding box center [794, 337] width 242 height 9
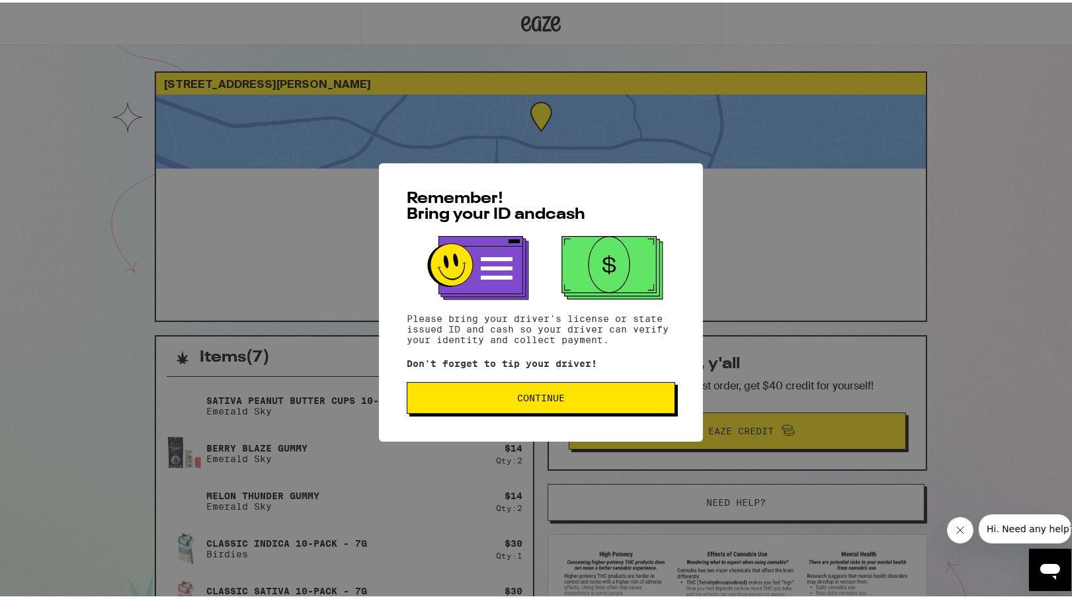
click at [533, 399] on span "Continue" at bounding box center [541, 395] width 48 height 9
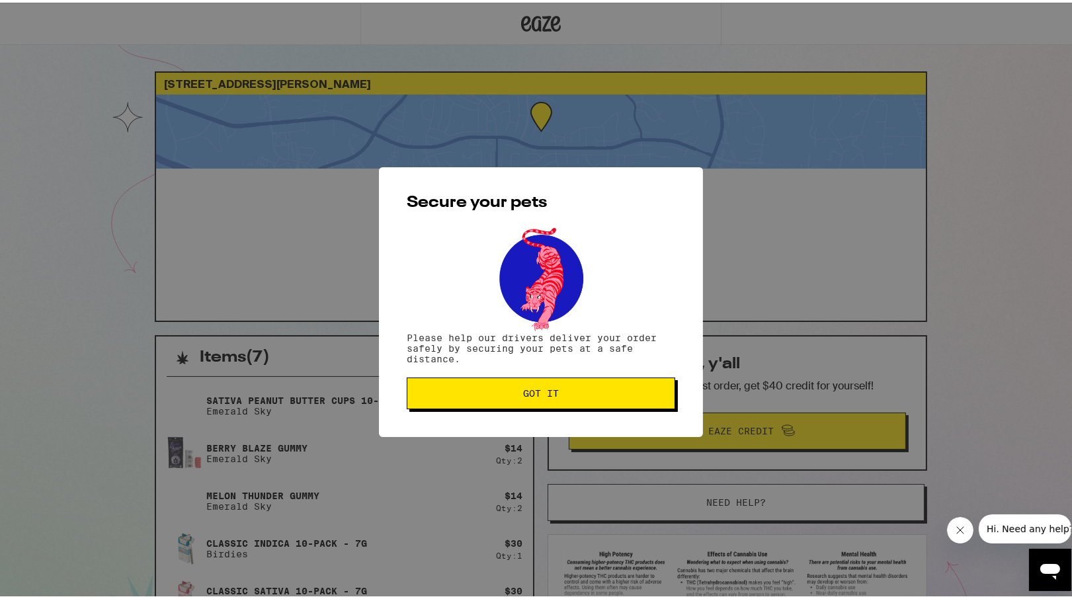
click at [533, 399] on button "Got it" at bounding box center [541, 391] width 268 height 32
